Goal: Transaction & Acquisition: Purchase product/service

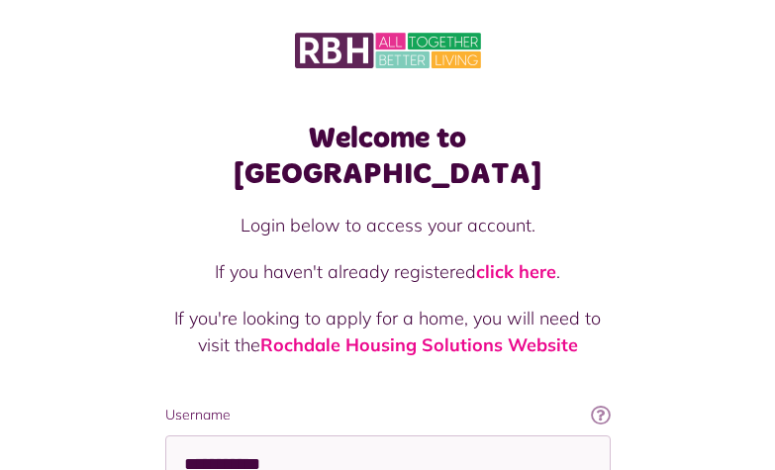
scroll to position [297, 0]
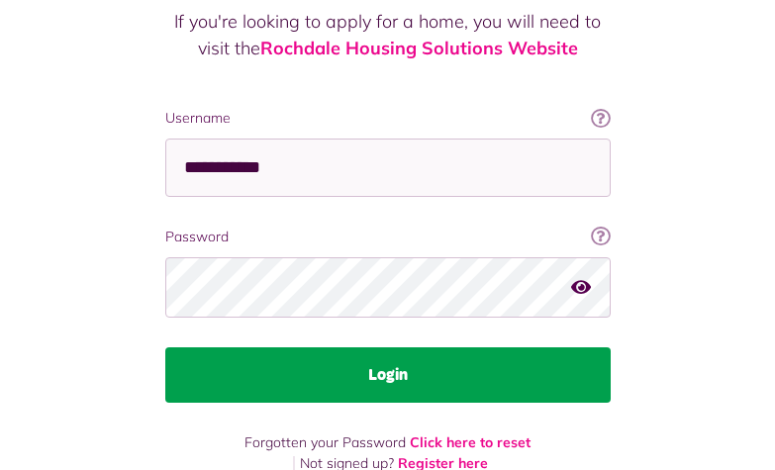
click at [385, 347] on button "Login" at bounding box center [387, 374] width 445 height 55
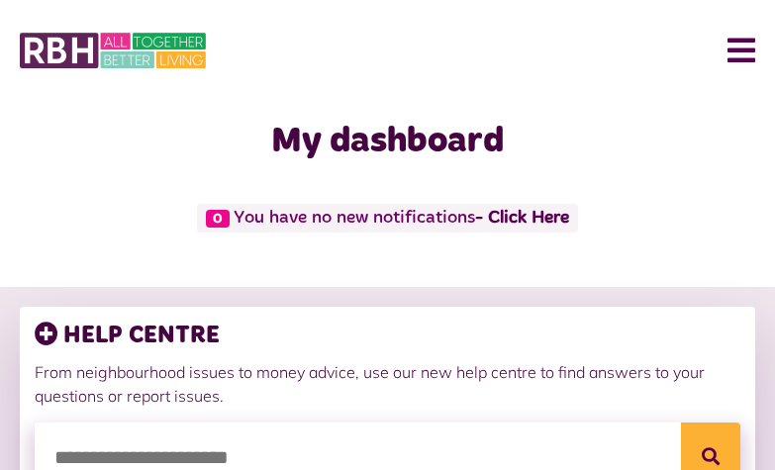
scroll to position [303, 0]
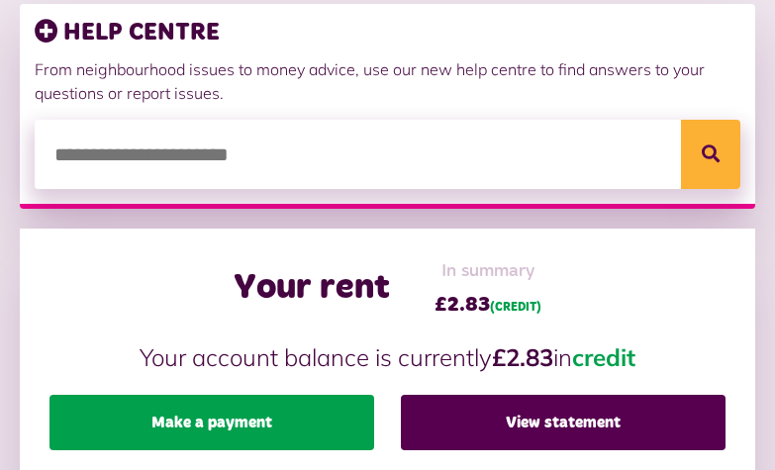
click at [211, 416] on link "Make a payment" at bounding box center [211, 422] width 325 height 55
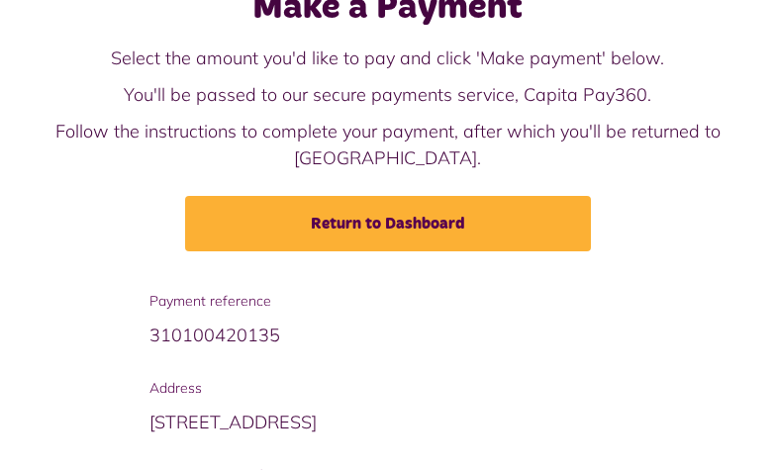
scroll to position [202, 0]
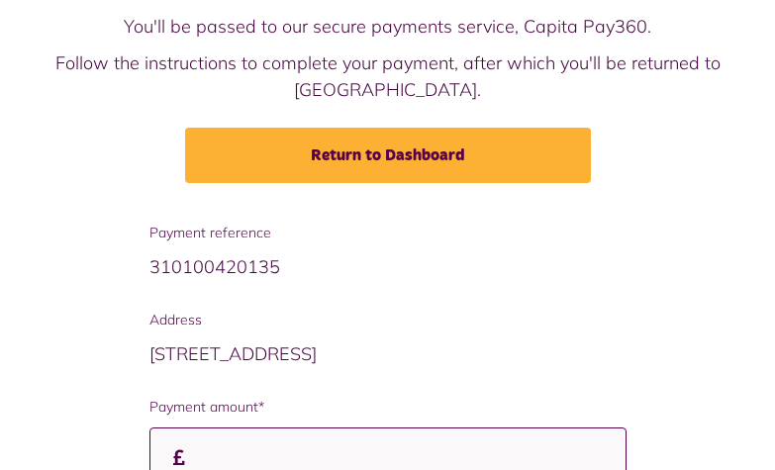
click at [243, 430] on input "Payment amount*" at bounding box center [387, 456] width 477 height 58
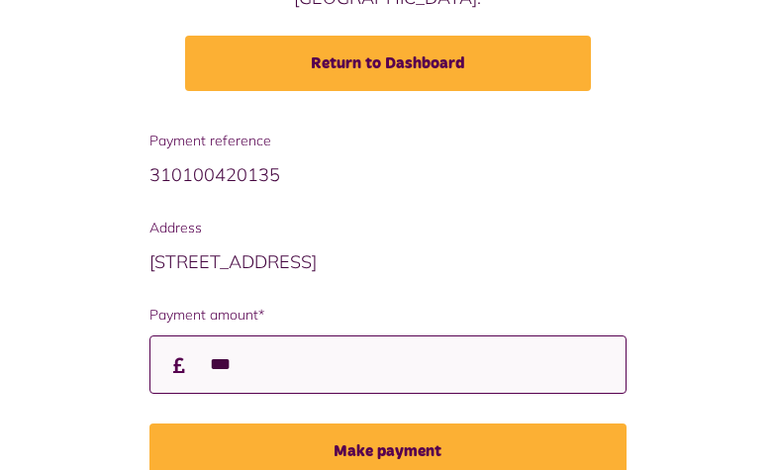
scroll to position [327, 0]
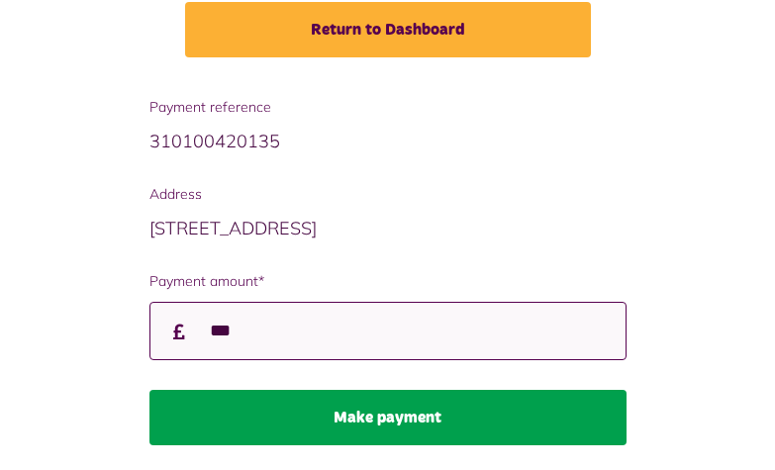
type input "***"
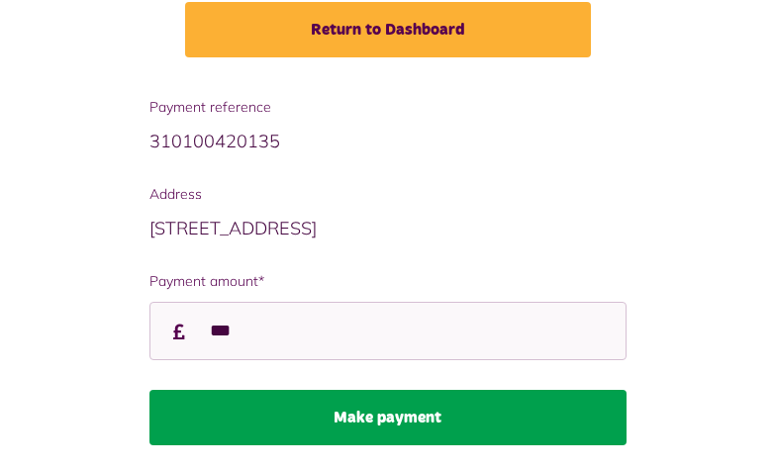
click at [366, 396] on button "Make payment" at bounding box center [387, 417] width 477 height 55
